Goal: Task Accomplishment & Management: Use online tool/utility

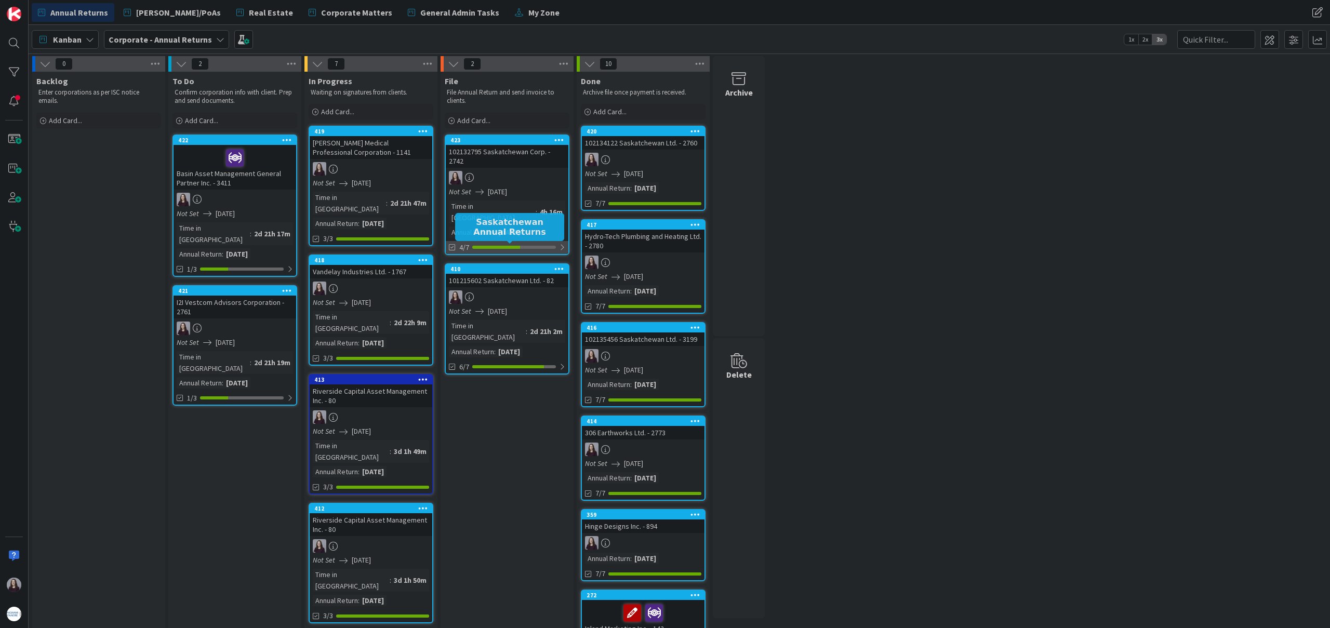
scroll to position [1, 0]
click at [554, 245] on div at bounding box center [514, 246] width 84 height 3
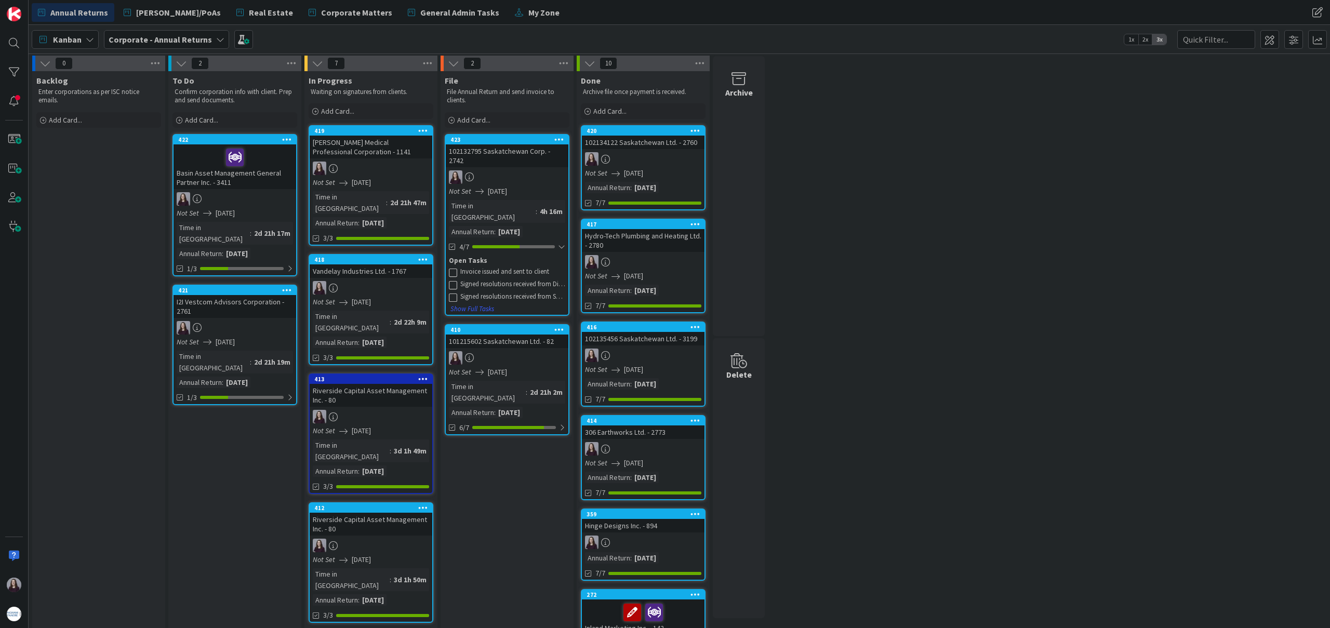
click at [455, 281] on icon at bounding box center [453, 285] width 8 height 8
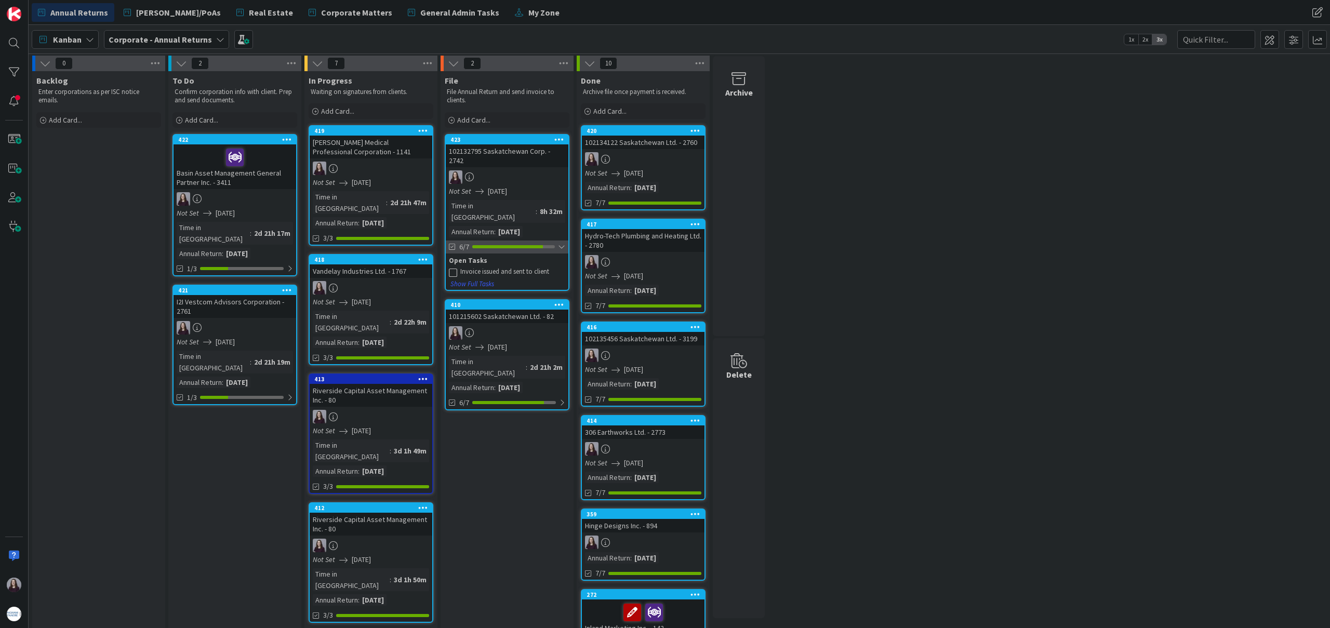
click at [562, 243] on div at bounding box center [561, 247] width 7 height 8
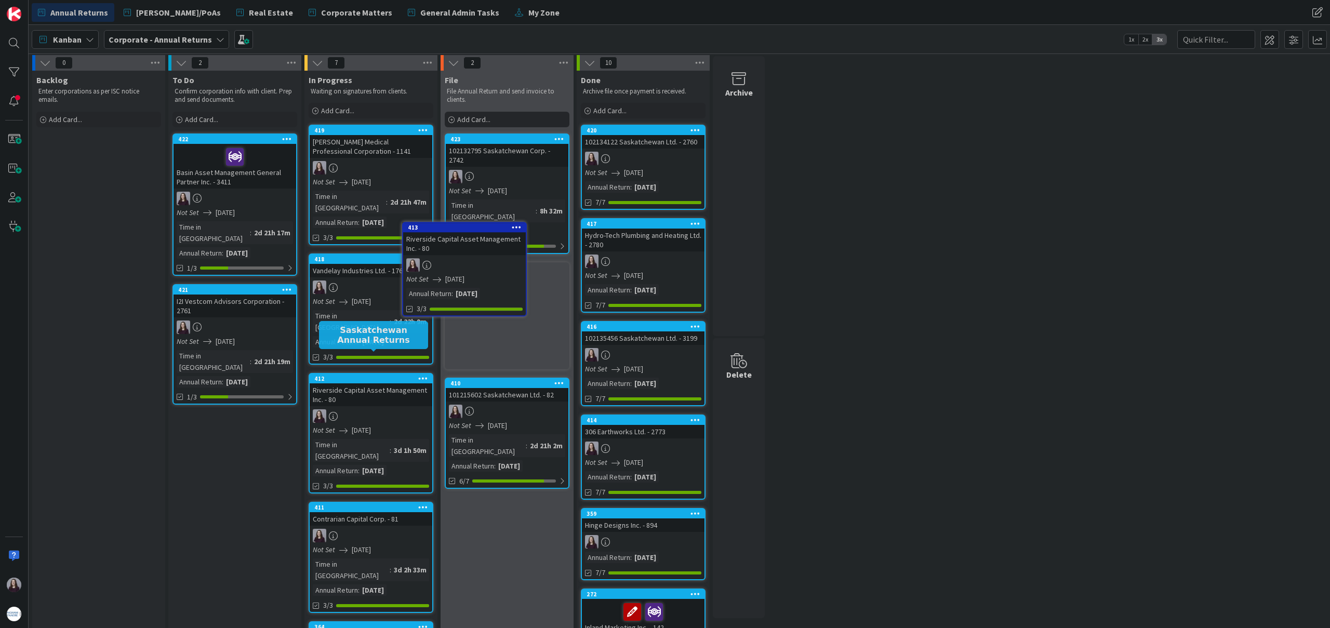
scroll to position [0, 0]
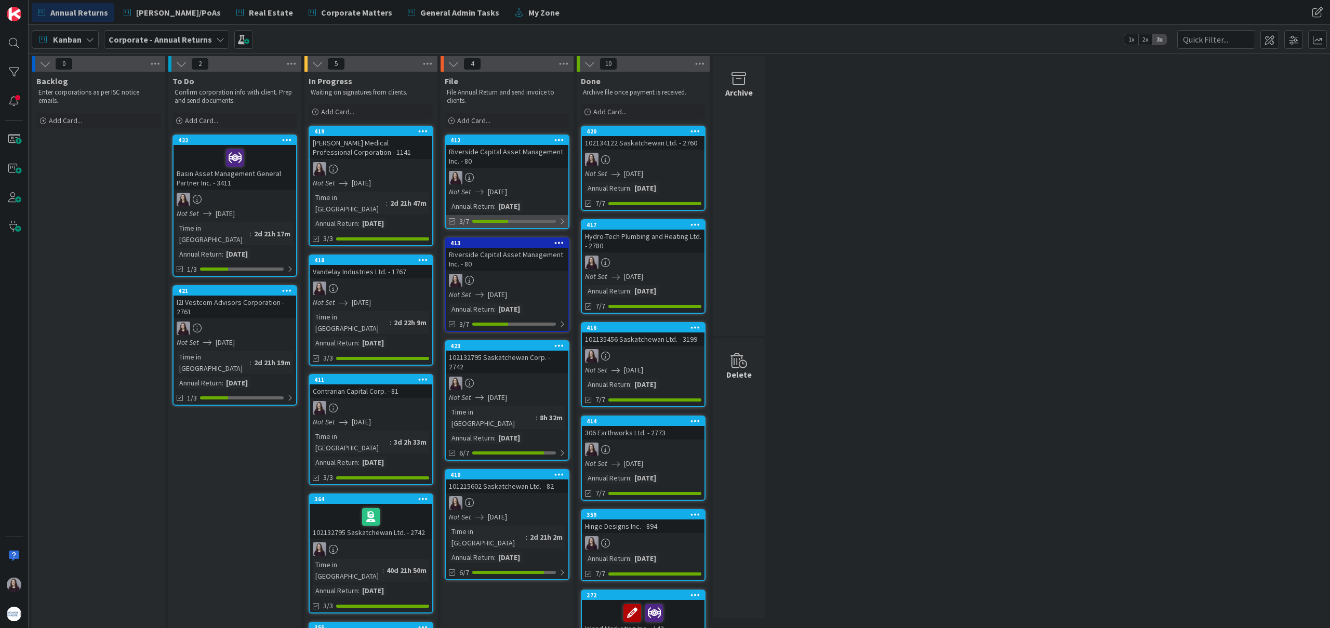
click at [562, 223] on div at bounding box center [562, 221] width 6 height 8
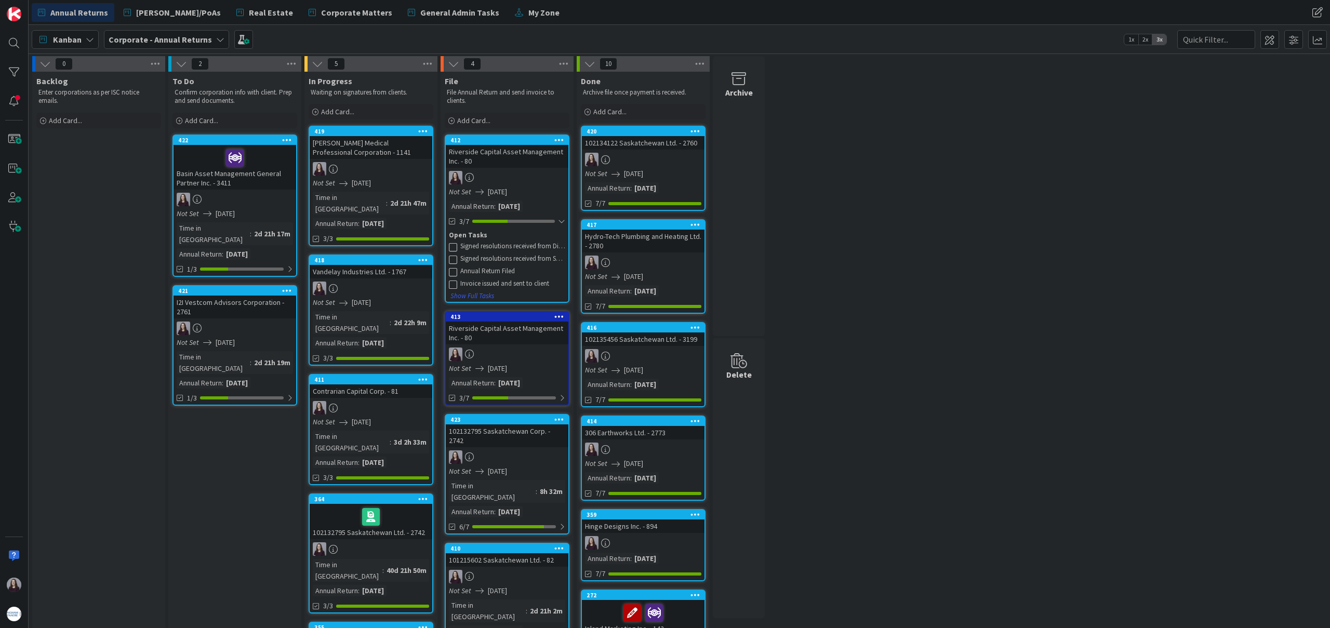
click at [456, 245] on icon at bounding box center [453, 247] width 8 height 8
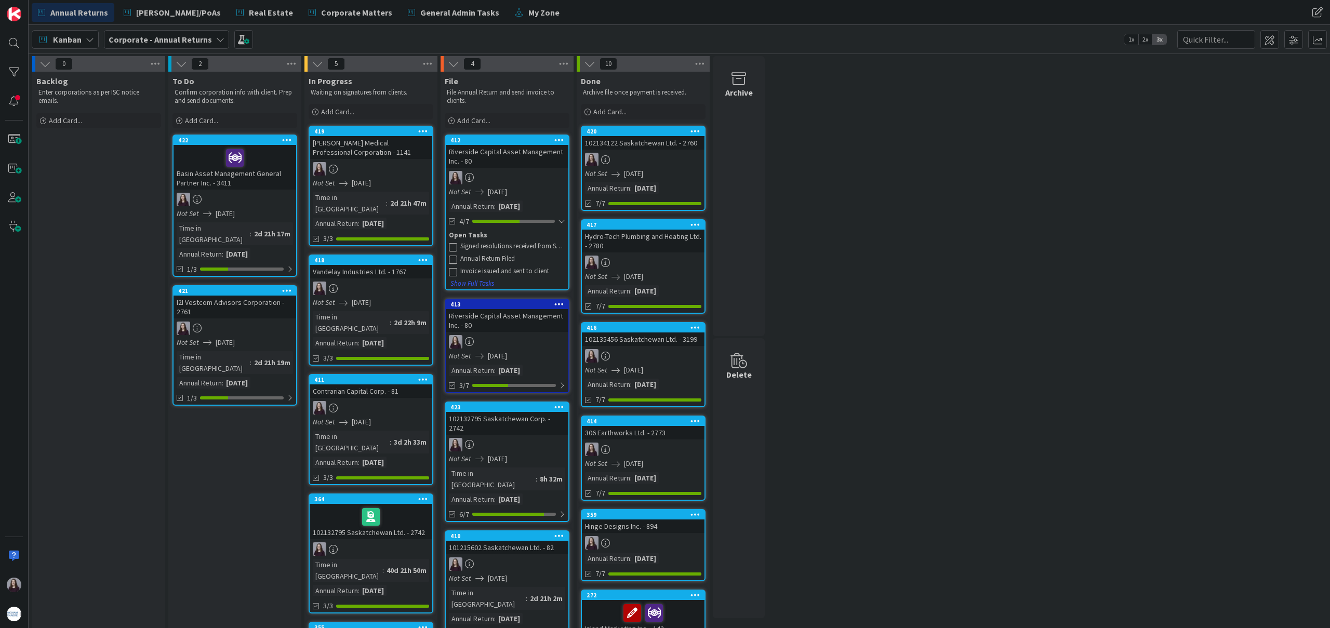
click at [453, 248] on icon at bounding box center [453, 247] width 8 height 8
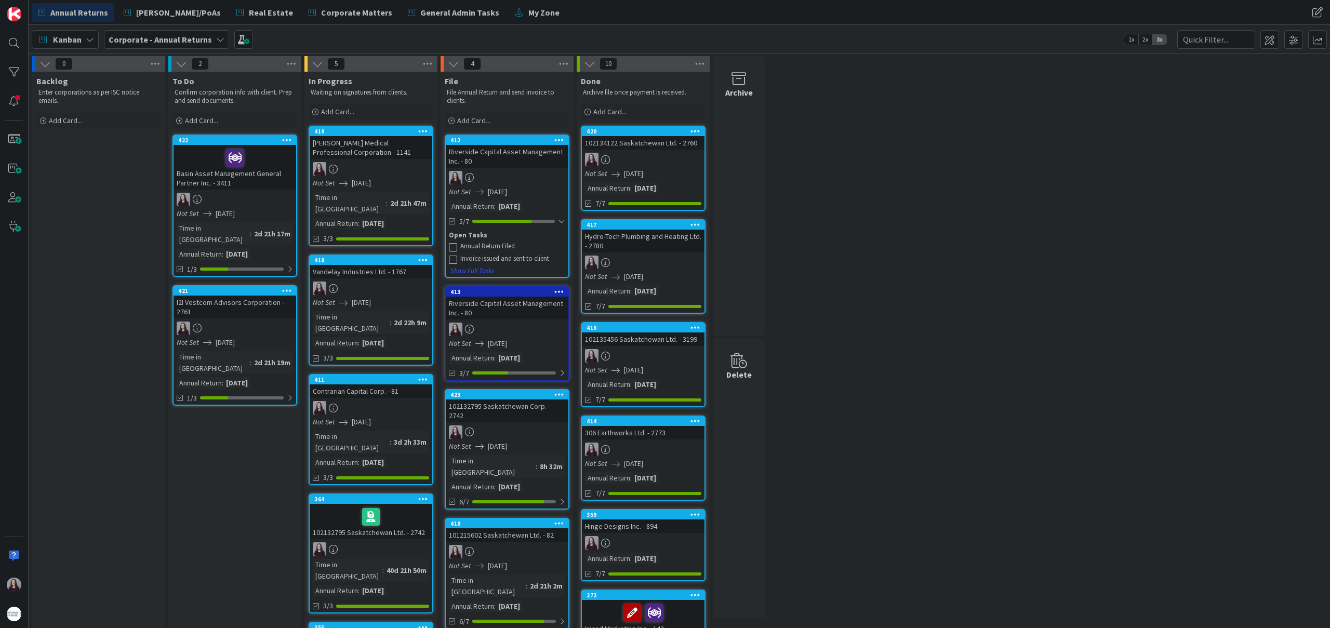
click at [454, 249] on icon at bounding box center [453, 247] width 8 height 8
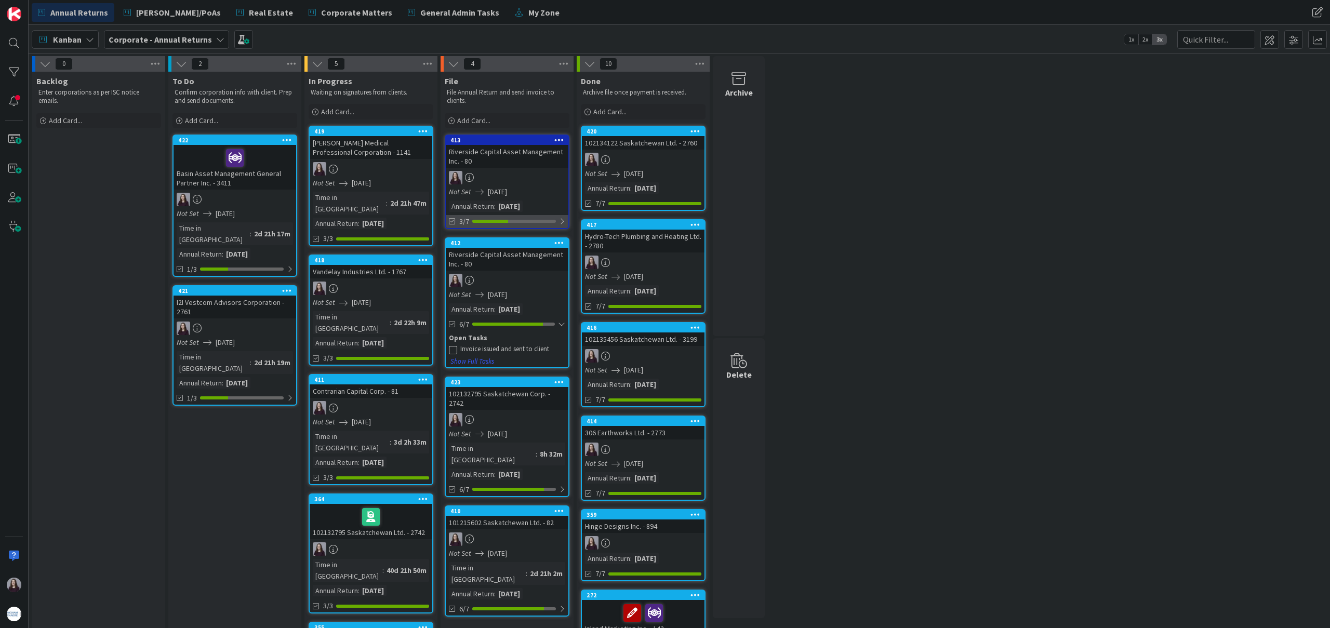
click at [554, 219] on div "3/7" at bounding box center [507, 221] width 123 height 13
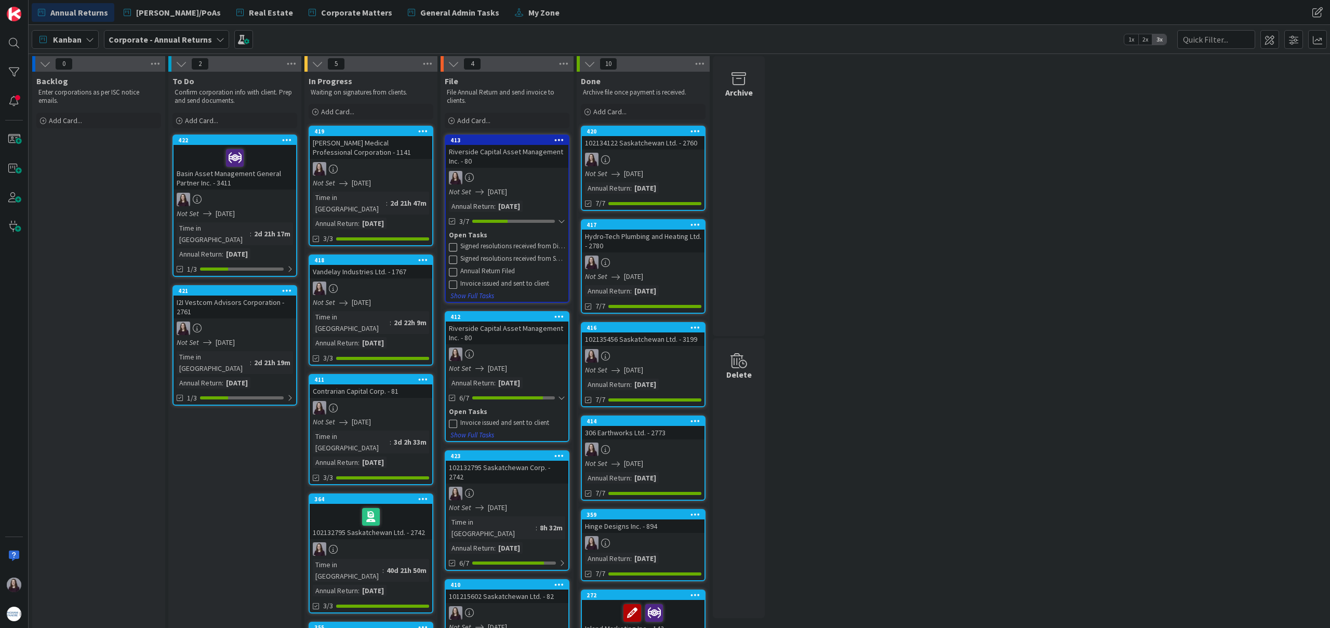
click at [455, 244] on icon at bounding box center [453, 247] width 8 height 8
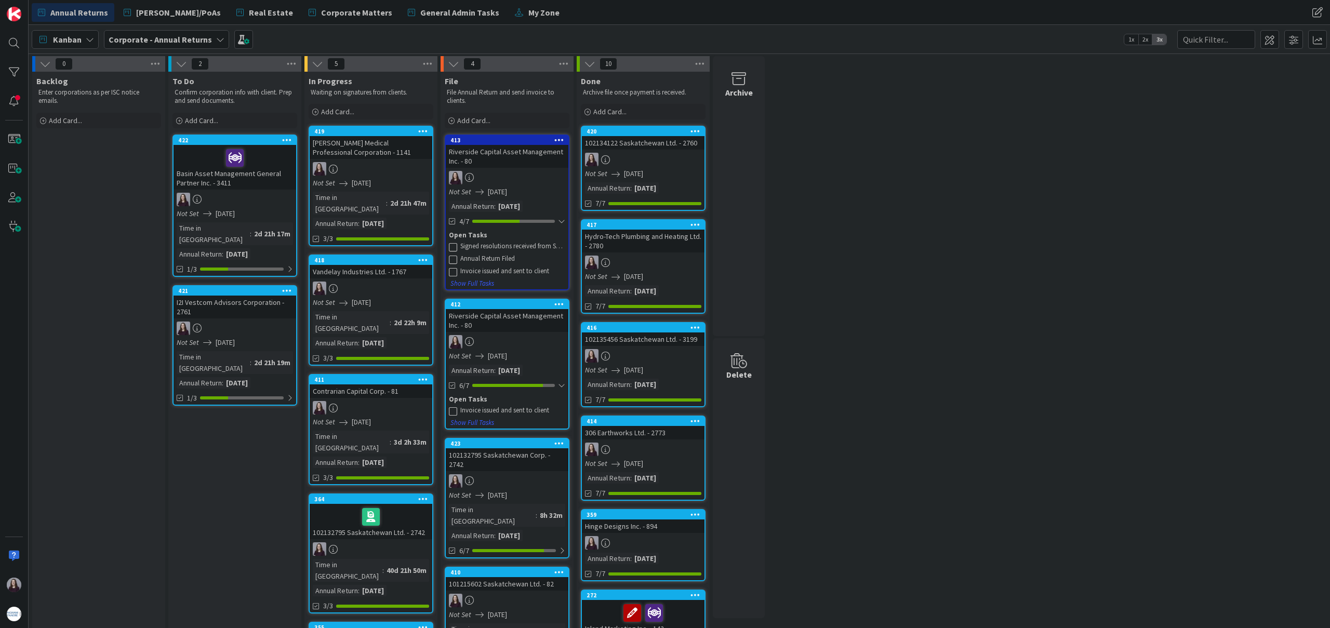
click at [454, 249] on icon at bounding box center [453, 247] width 8 height 8
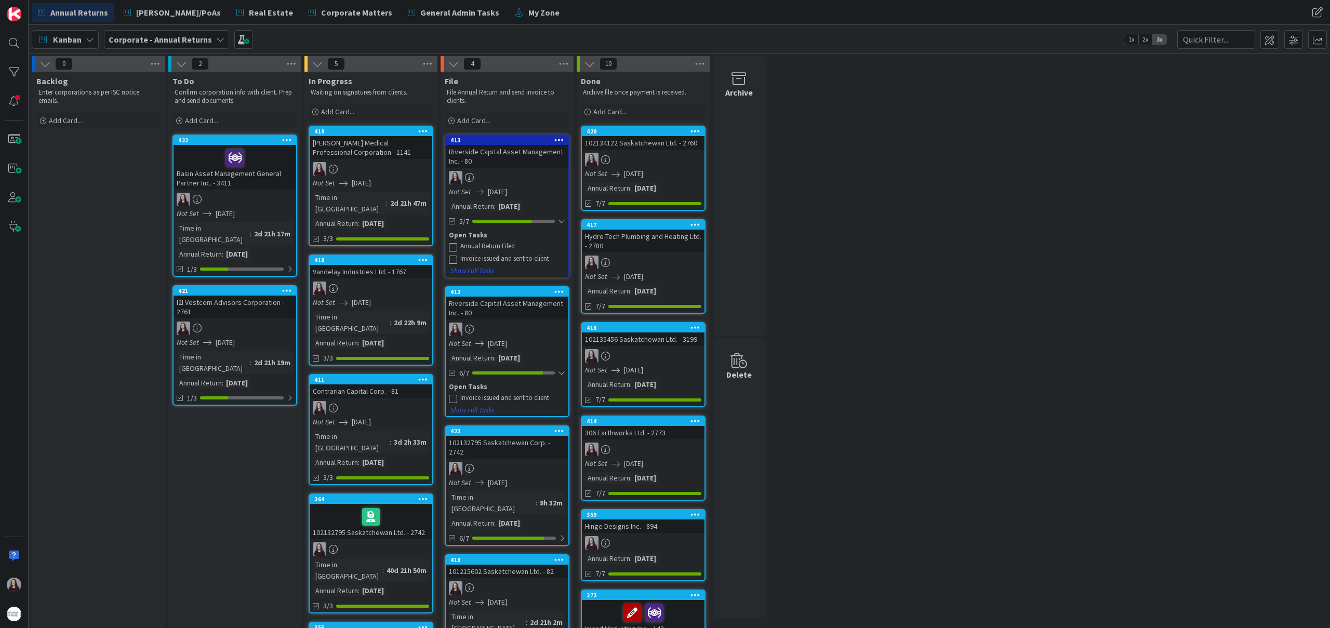
click at [454, 246] on icon at bounding box center [453, 247] width 8 height 8
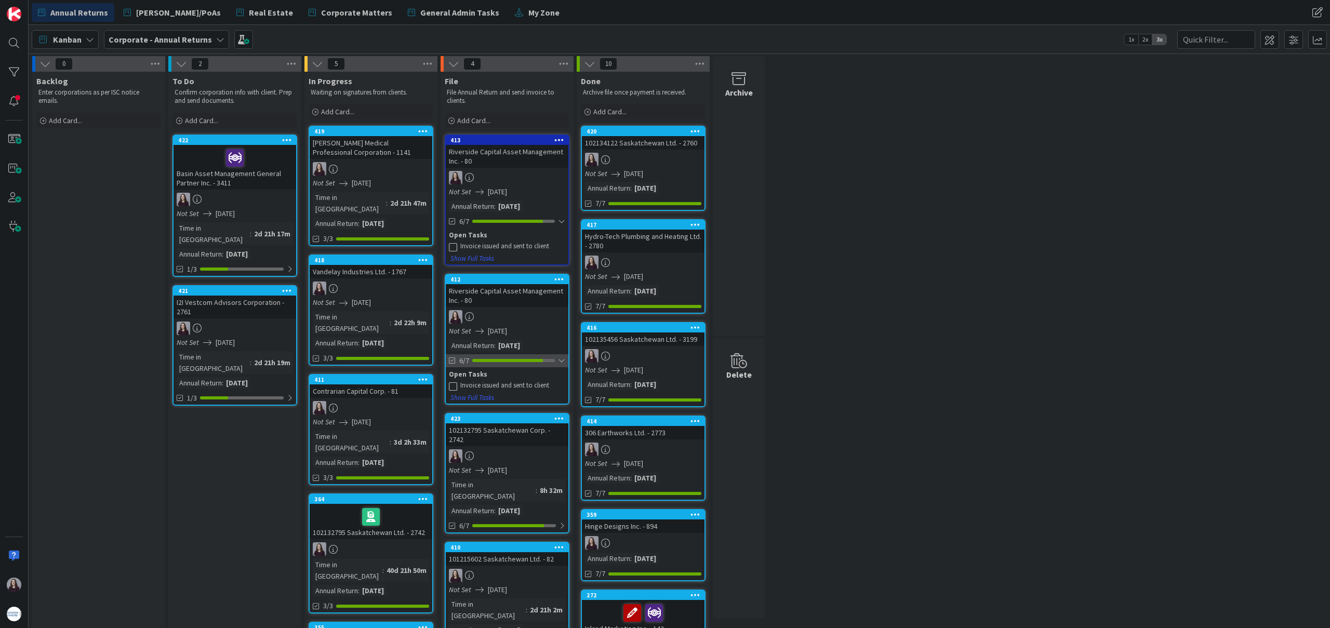
click at [561, 361] on div at bounding box center [561, 360] width 7 height 8
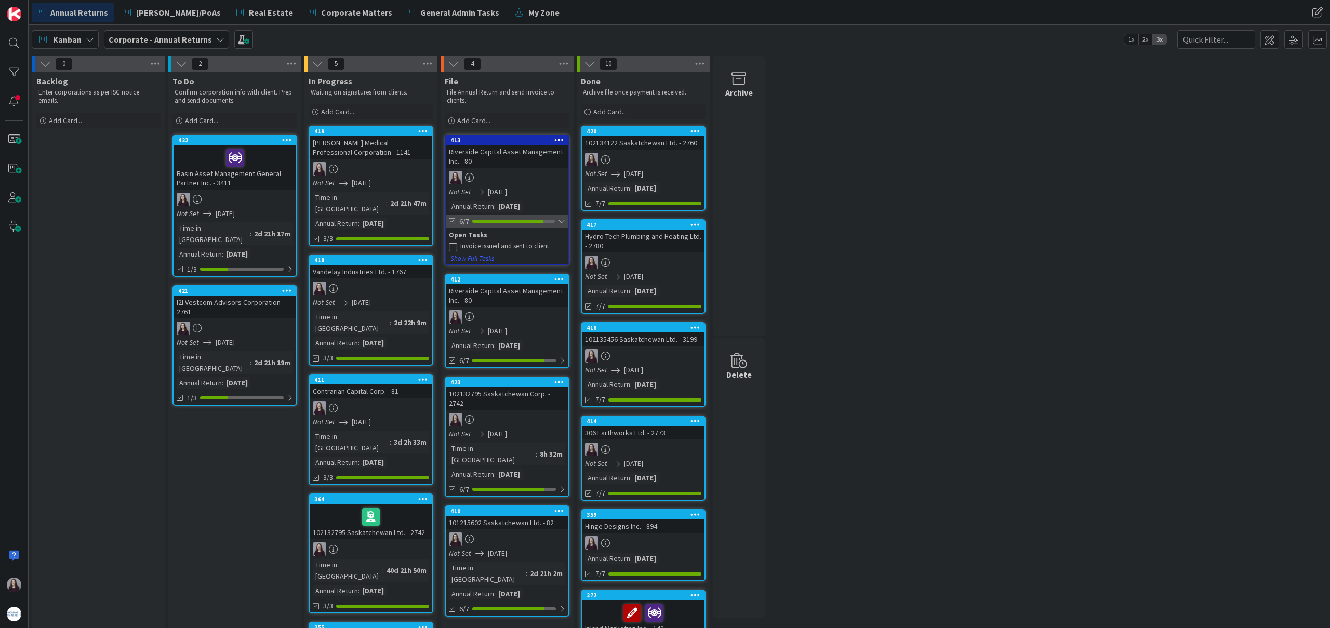
click at [561, 223] on div at bounding box center [561, 221] width 7 height 8
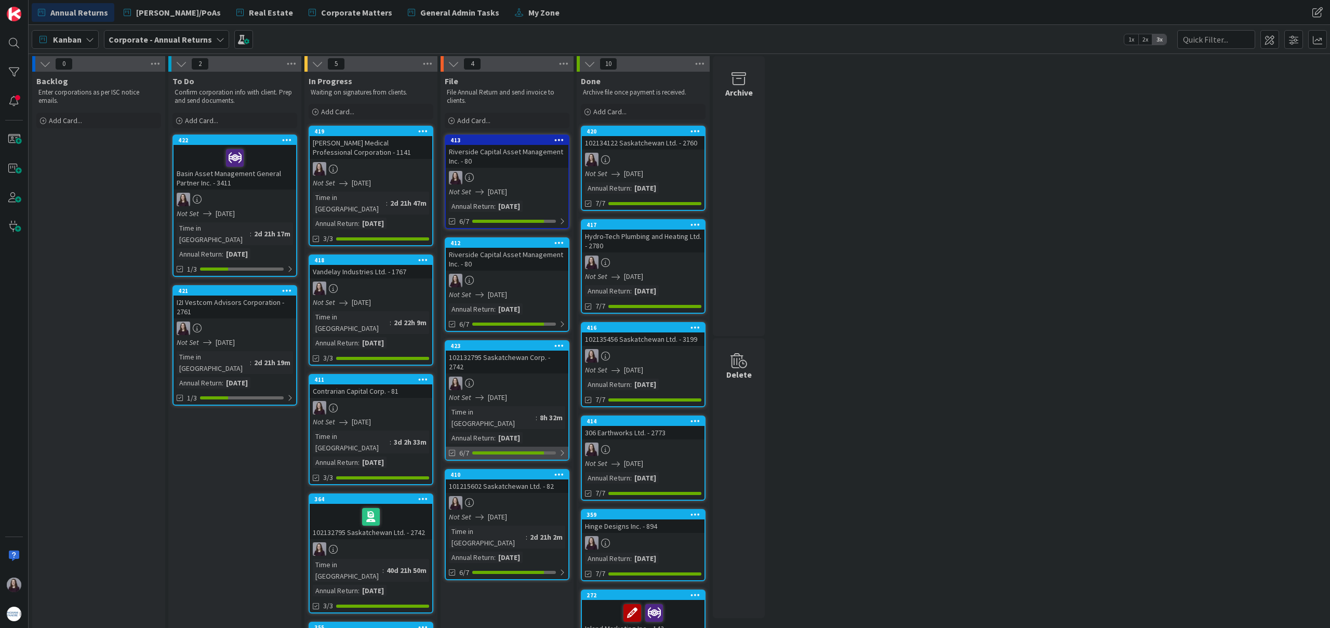
click at [560, 449] on div at bounding box center [562, 453] width 6 height 8
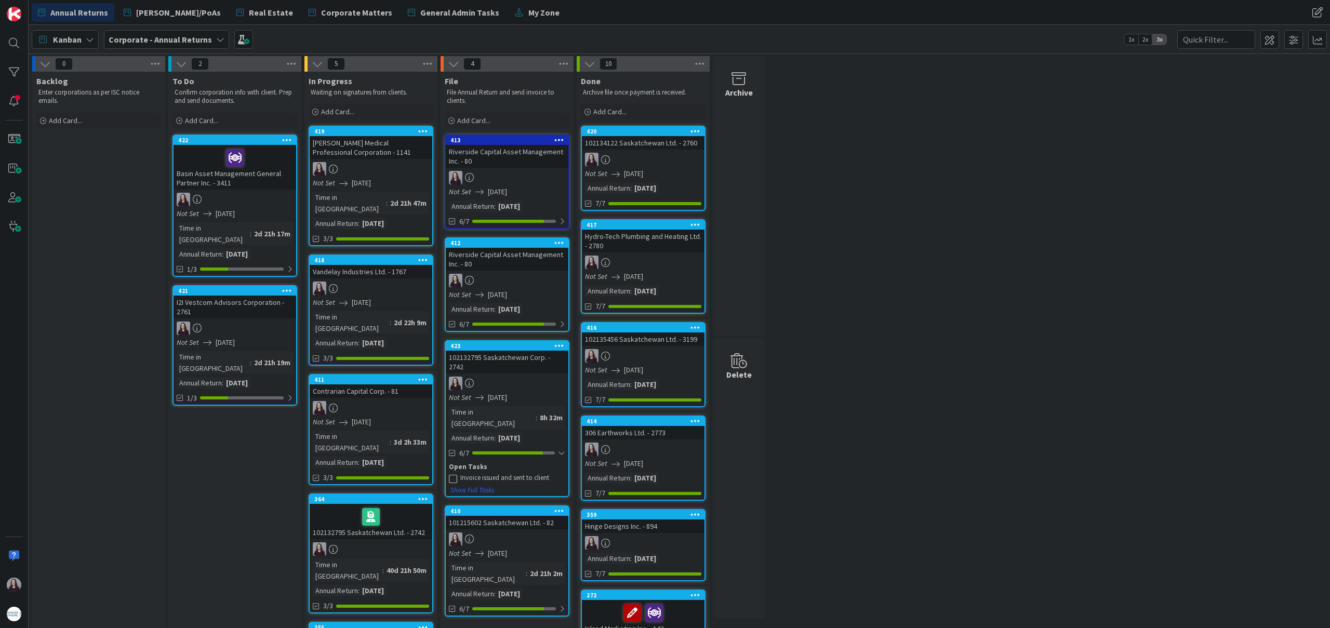
click at [455, 474] on icon at bounding box center [453, 478] width 8 height 8
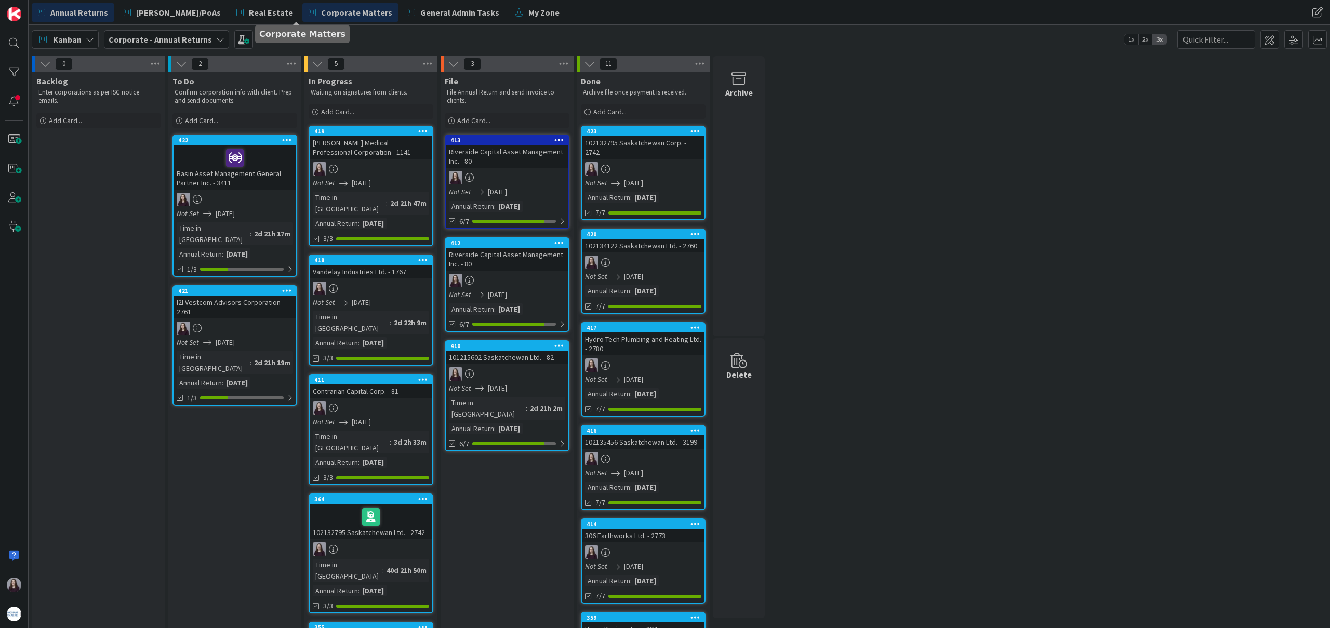
drag, startPoint x: 533, startPoint y: 347, endPoint x: 339, endPoint y: 8, distance: 390.1
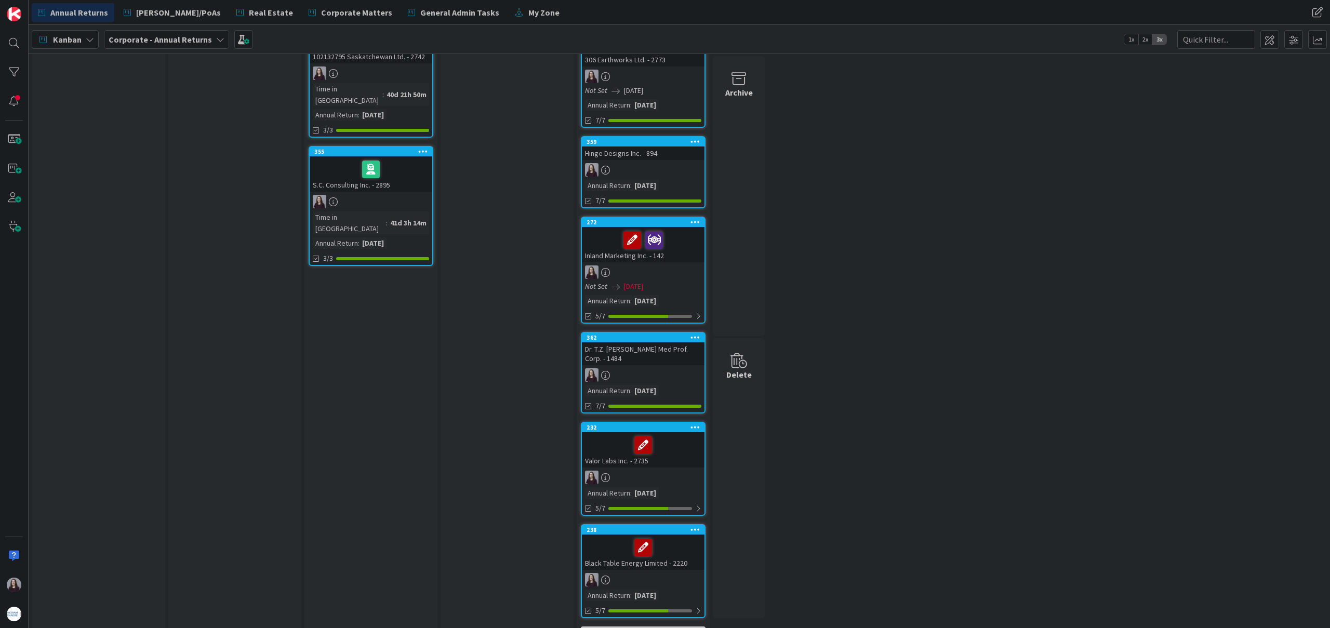
scroll to position [495, 0]
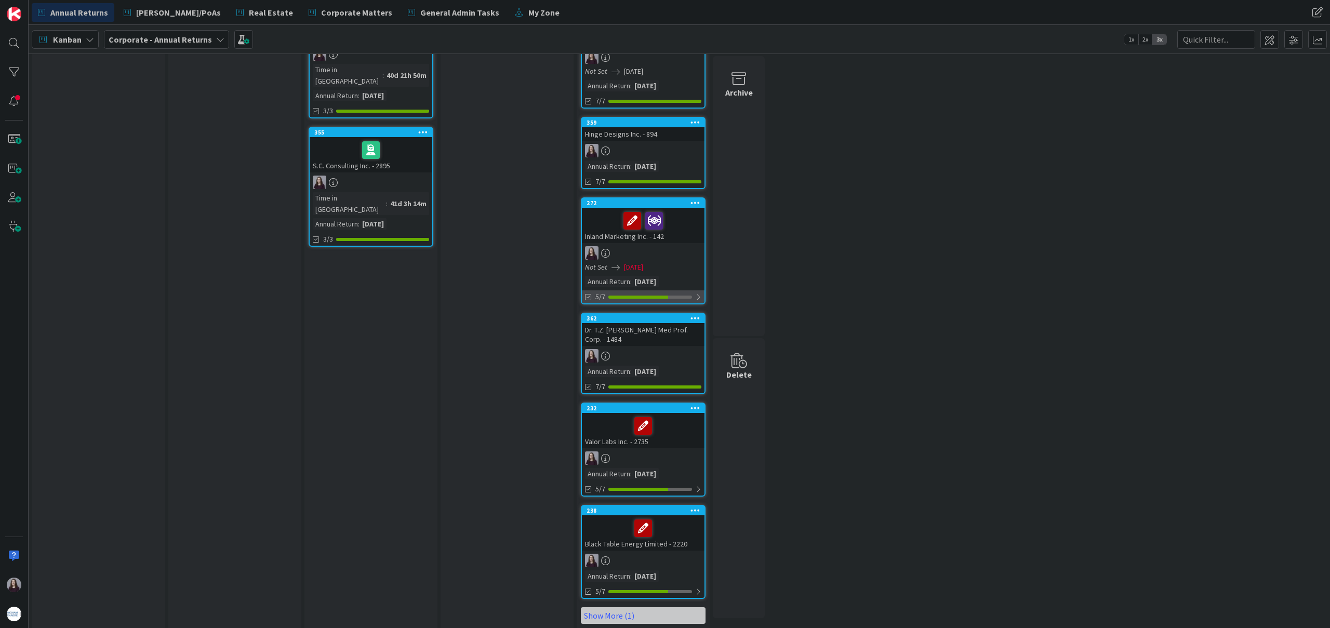
click at [691, 296] on div at bounding box center [650, 297] width 84 height 3
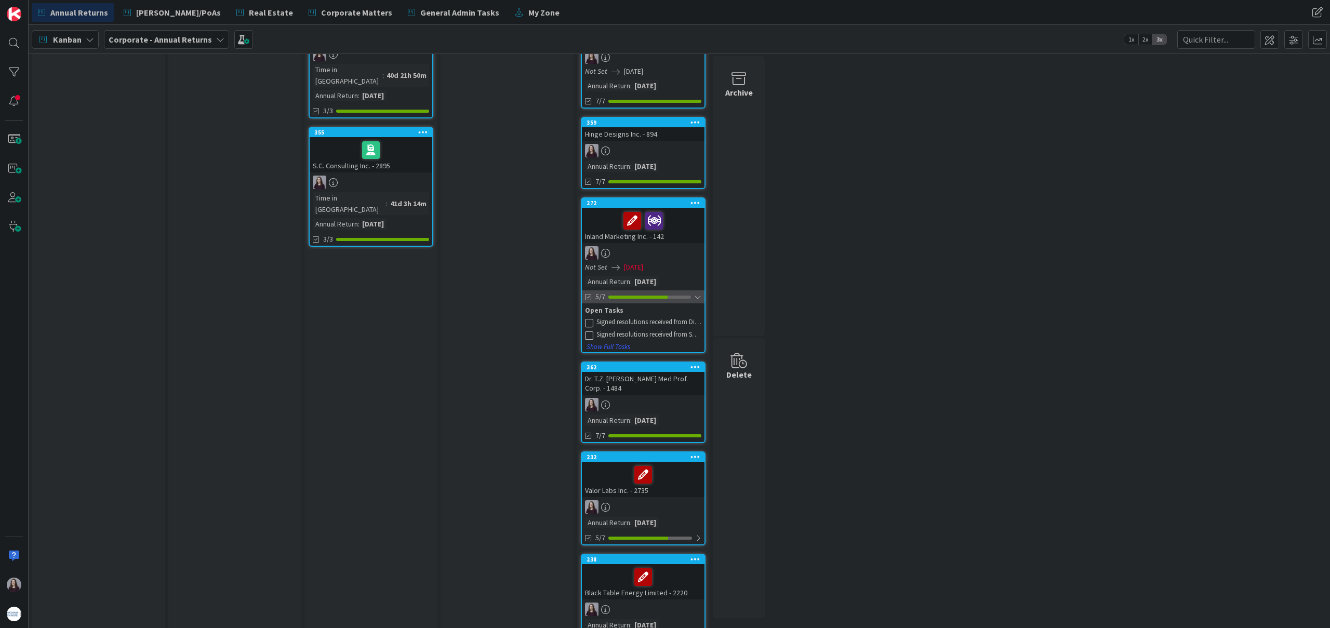
click at [691, 290] on div "5/7" at bounding box center [643, 296] width 123 height 13
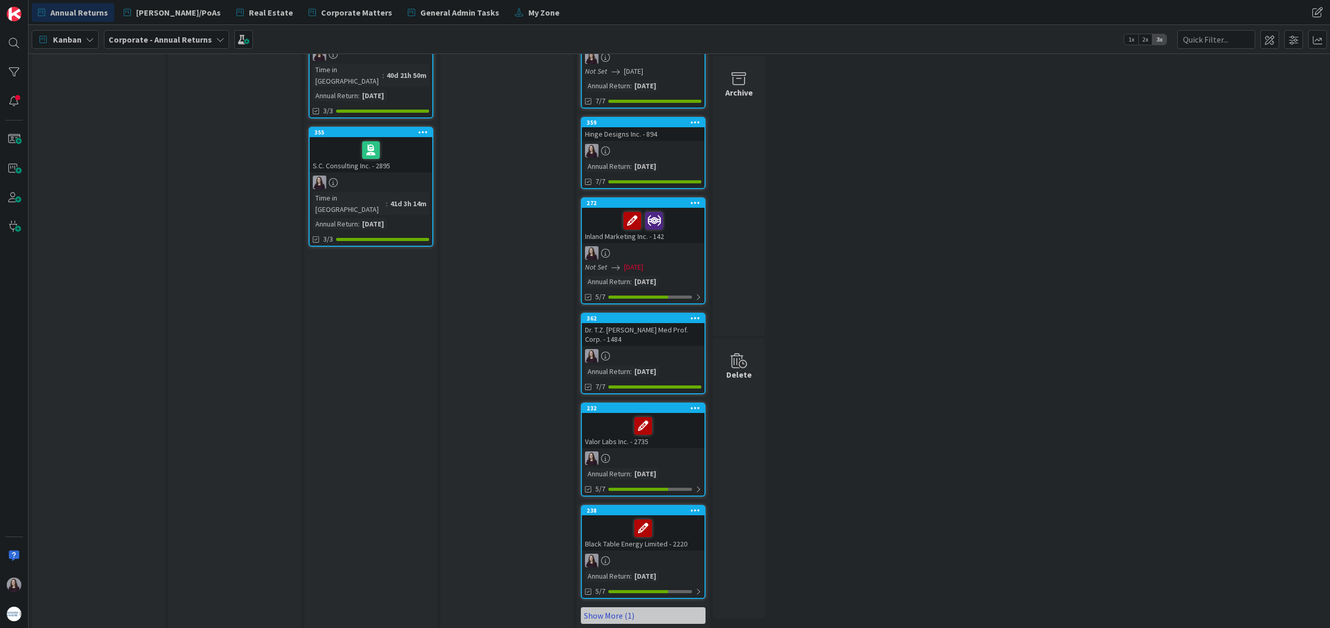
click at [601, 611] on link "Show More (1)" at bounding box center [643, 615] width 125 height 17
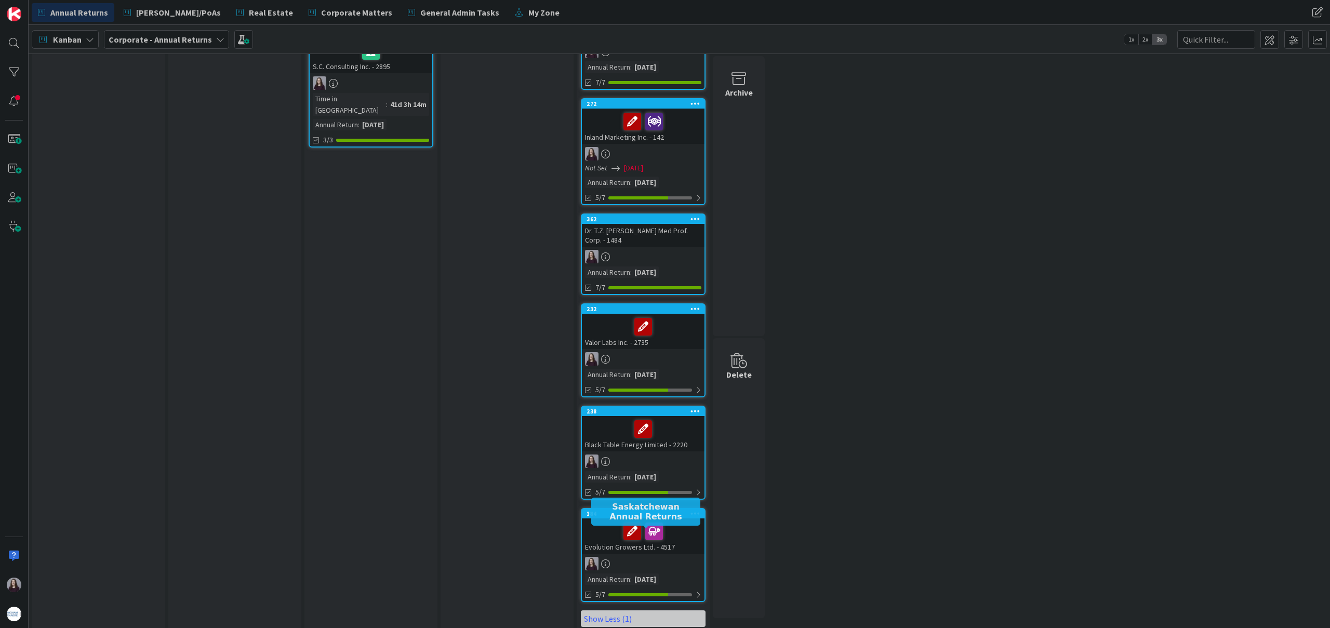
scroll to position [598, 0]
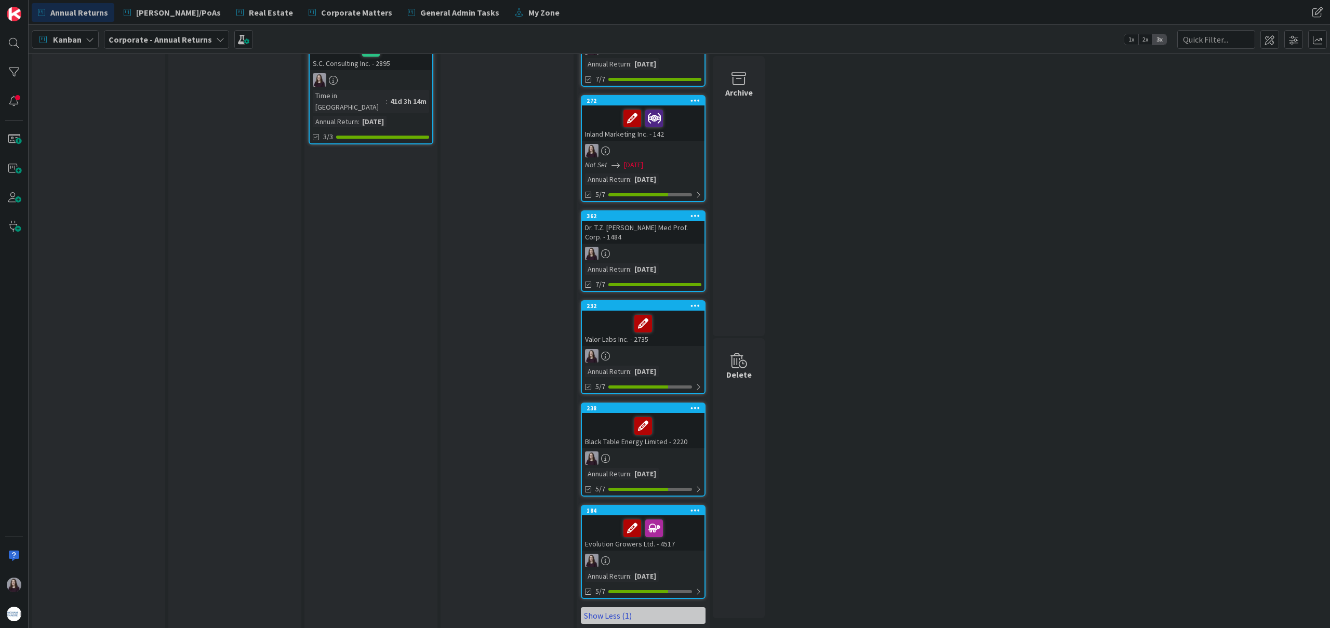
click at [614, 607] on link "Show Less (1)" at bounding box center [643, 615] width 125 height 17
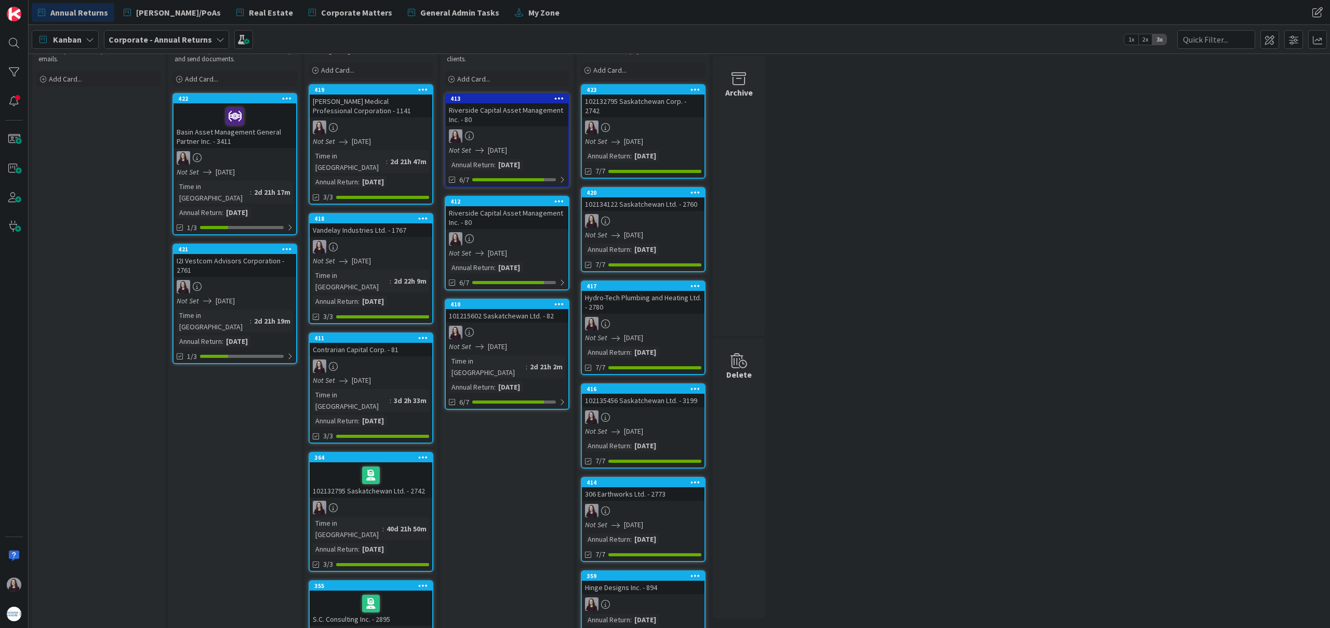
scroll to position [0, 0]
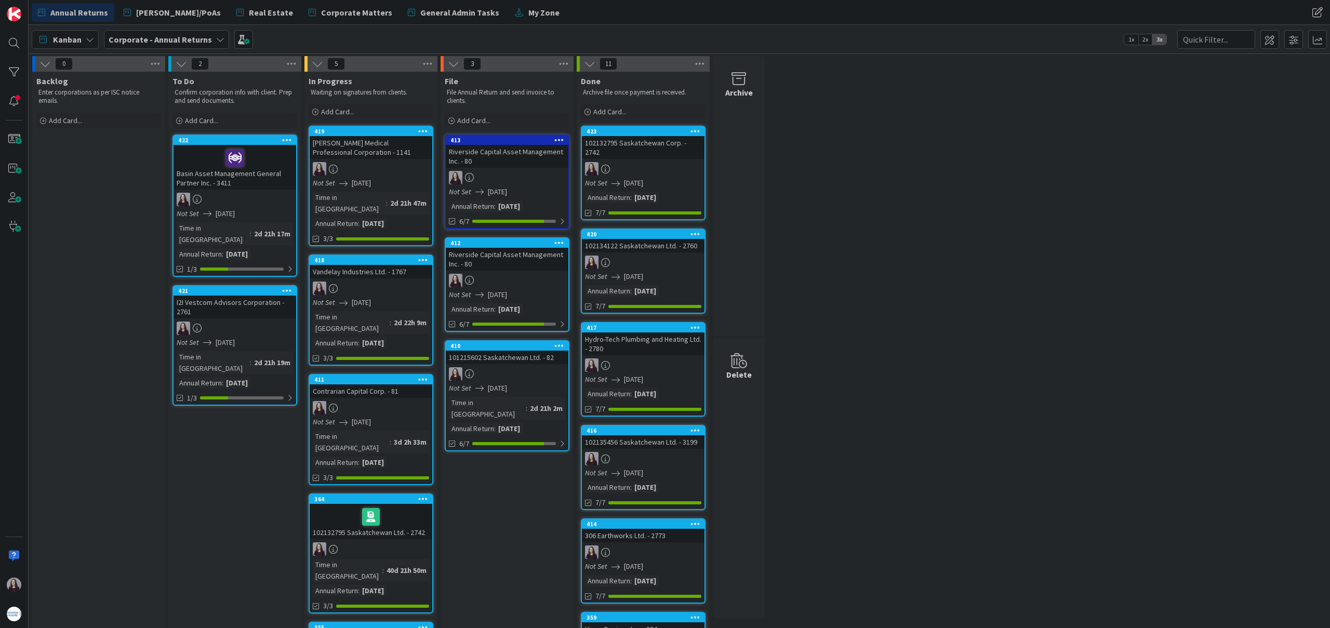
click at [424, 495] on icon at bounding box center [423, 498] width 10 height 7
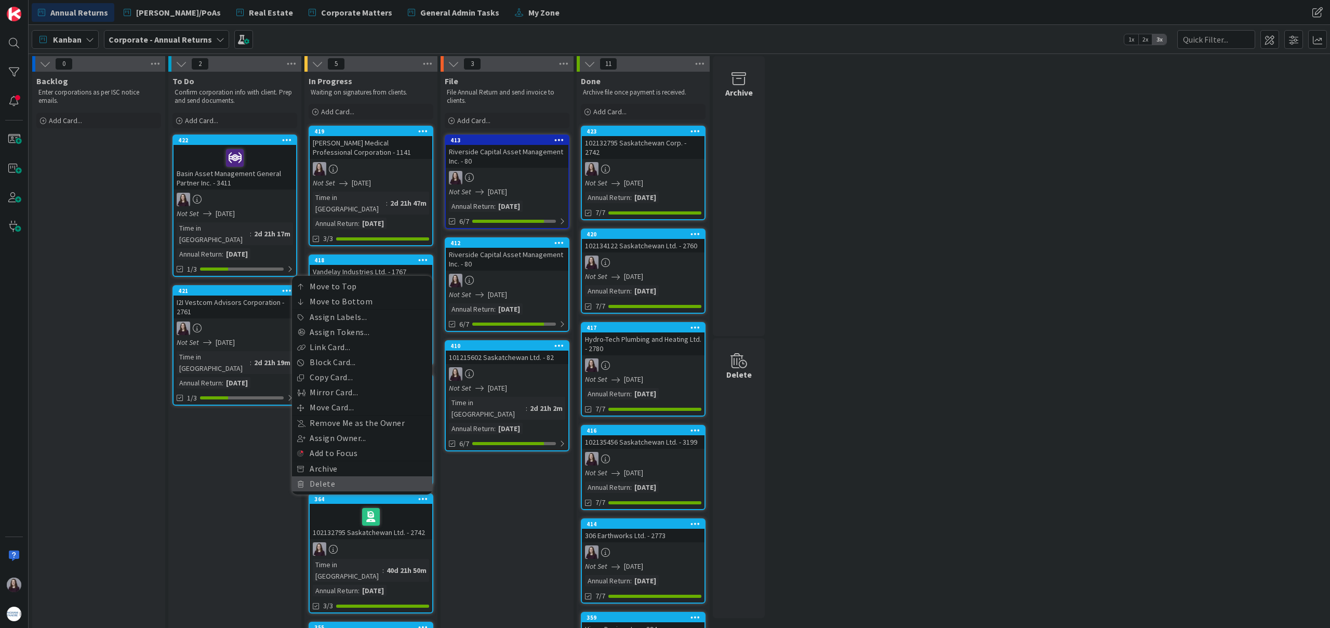
click at [399, 476] on link "Delete" at bounding box center [362, 483] width 140 height 15
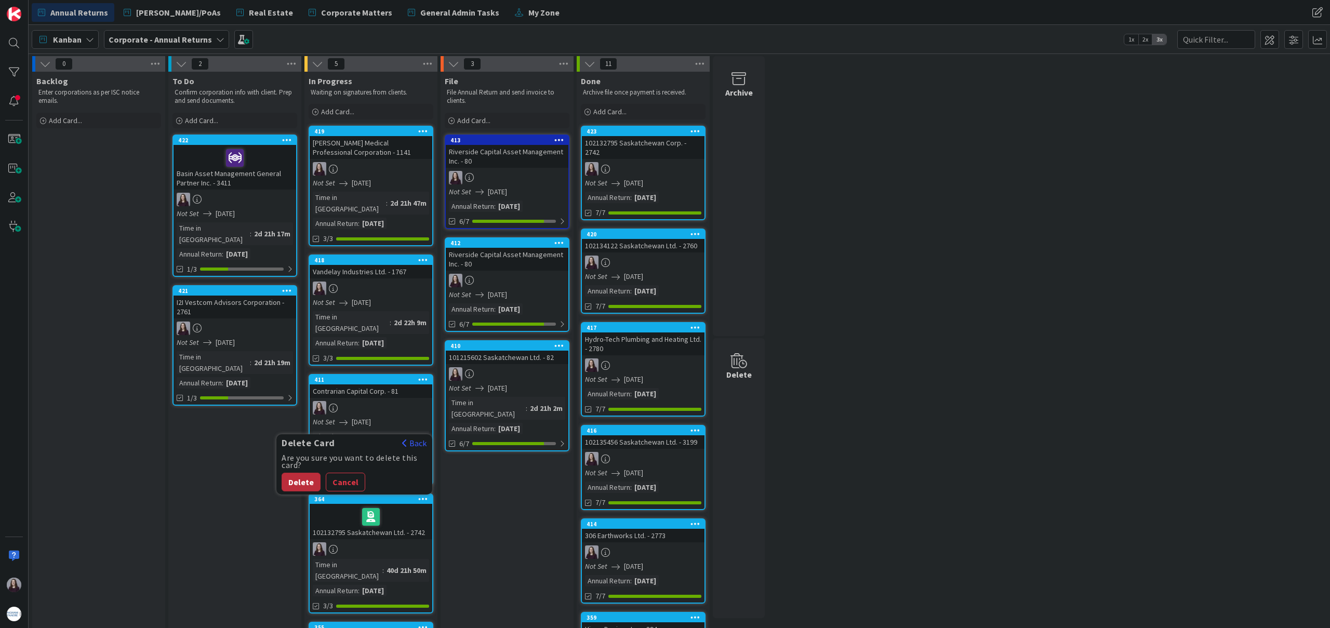
click at [297, 473] on button "Delete" at bounding box center [301, 482] width 39 height 19
